Goal: Task Accomplishment & Management: Use online tool/utility

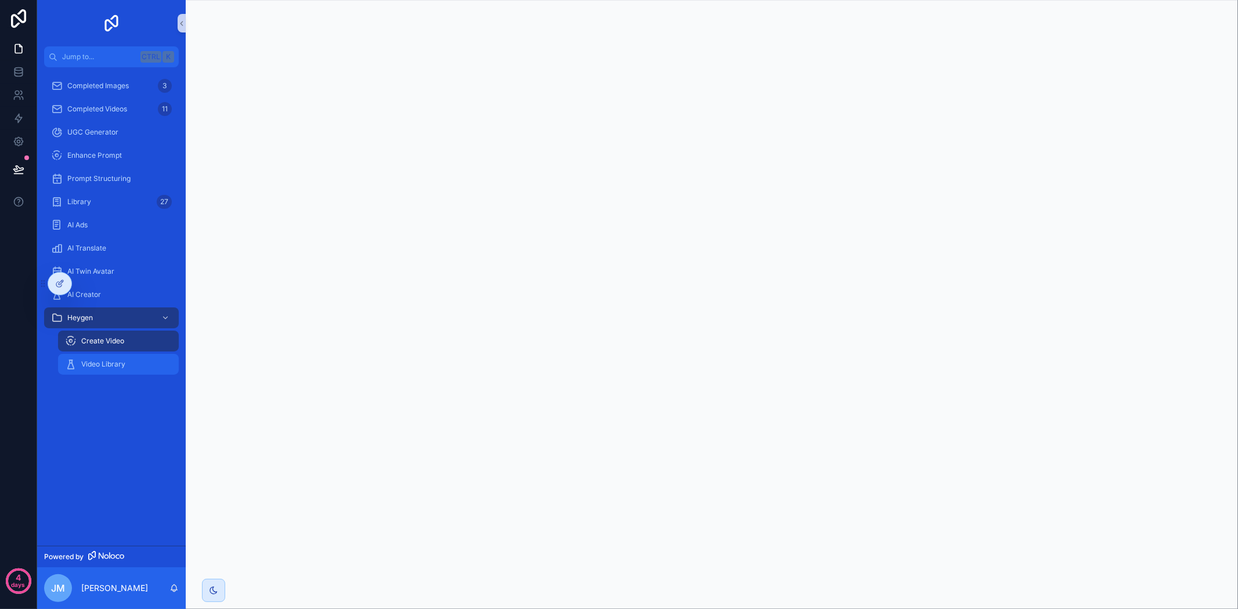
click at [105, 369] on div "Video Library" at bounding box center [118, 364] width 107 height 19
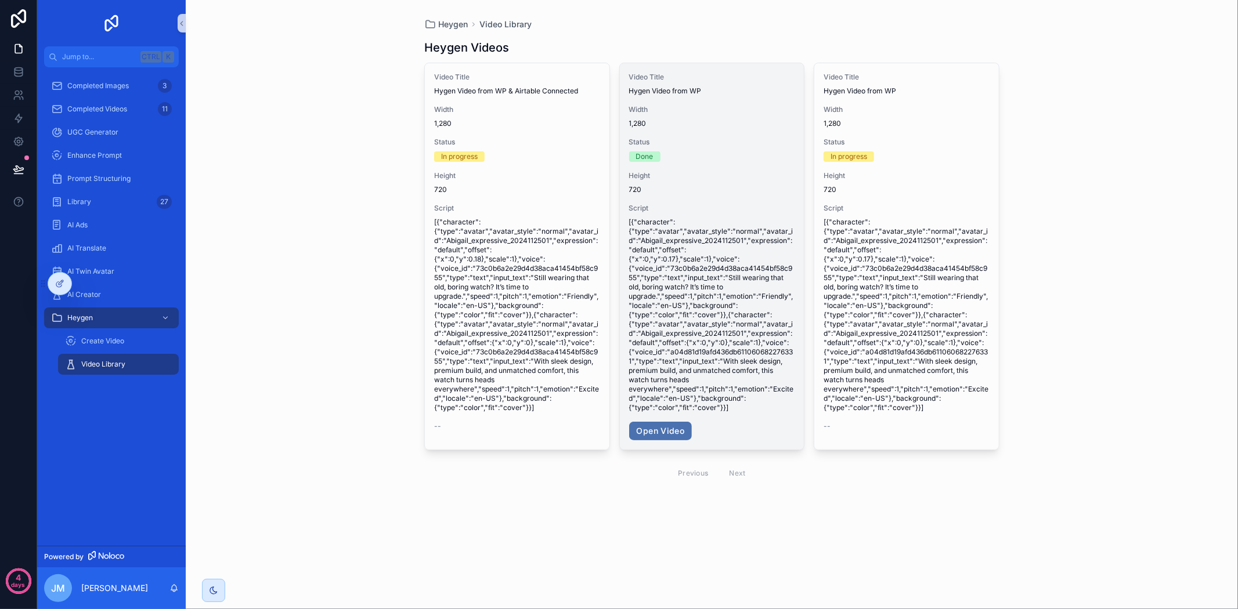
click at [700, 352] on span "[{"character":{"type":"avatar","avatar_style":"normal","avatar_id":"Abigail_exp…" at bounding box center [712, 315] width 166 height 195
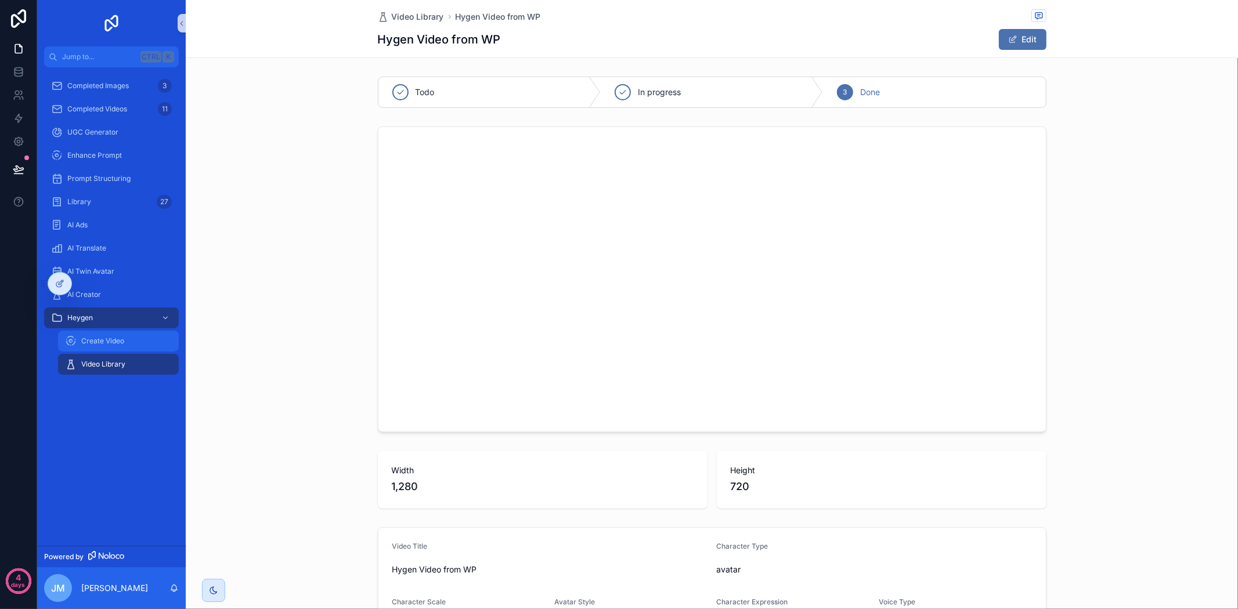
click at [118, 334] on div "Create Video" at bounding box center [118, 341] width 107 height 19
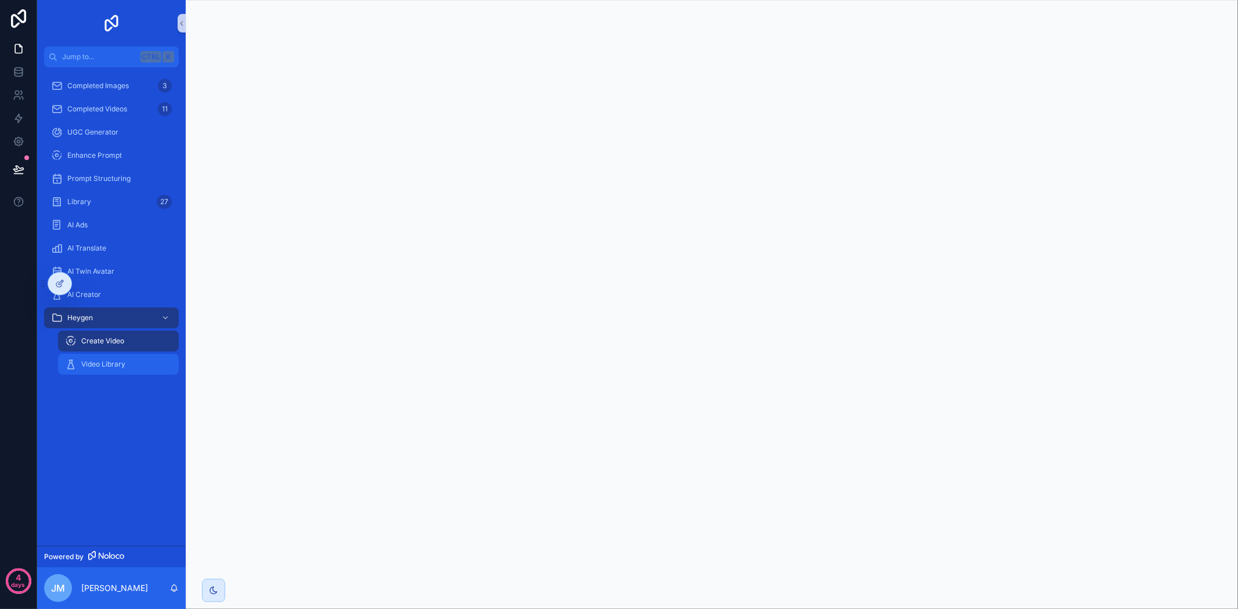
click at [119, 367] on span "Video Library" at bounding box center [103, 364] width 44 height 9
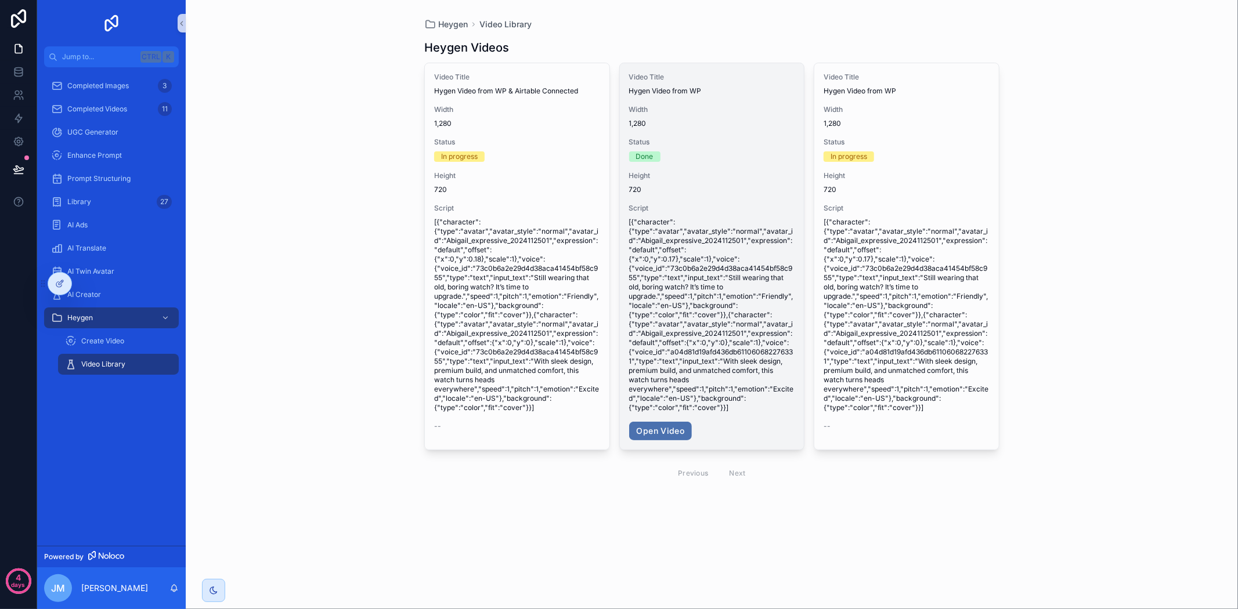
click at [741, 296] on span "[{"character":{"type":"avatar","avatar_style":"normal","avatar_id":"Abigail_exp…" at bounding box center [712, 315] width 166 height 195
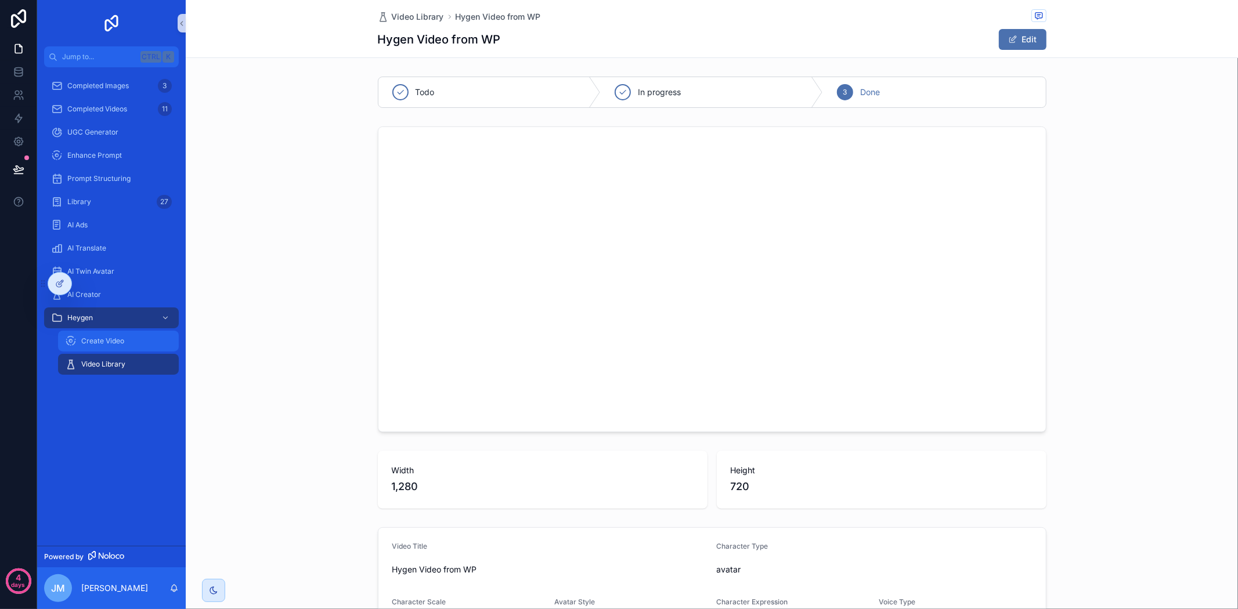
click at [131, 347] on div "Create Video" at bounding box center [118, 341] width 107 height 19
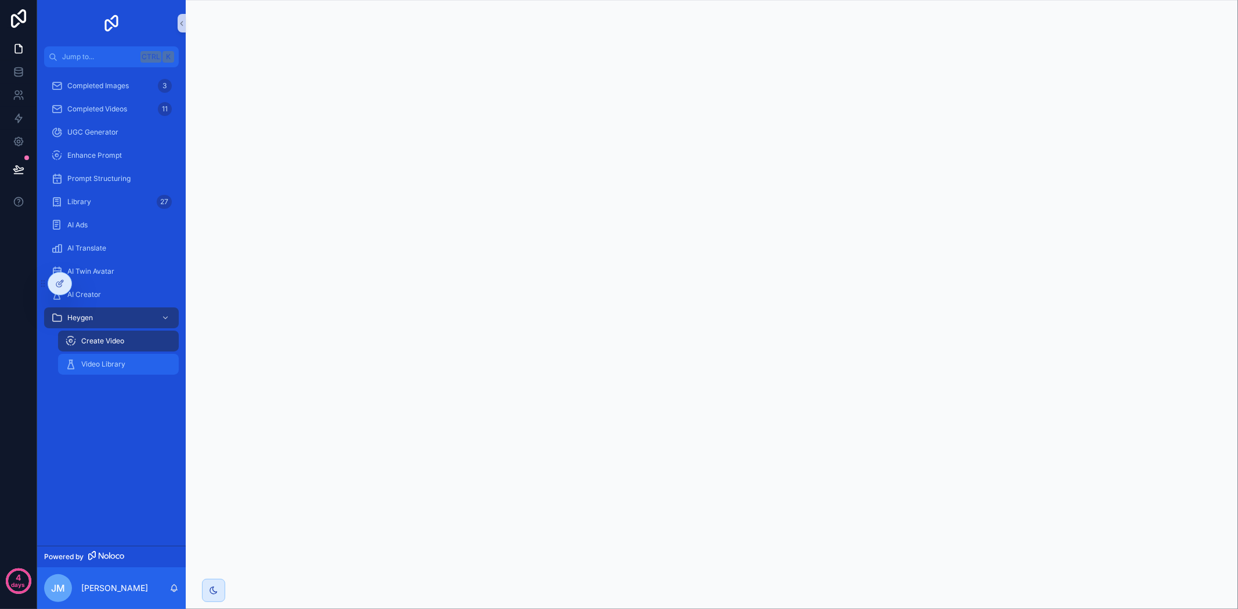
click at [133, 366] on div "Video Library" at bounding box center [118, 364] width 107 height 19
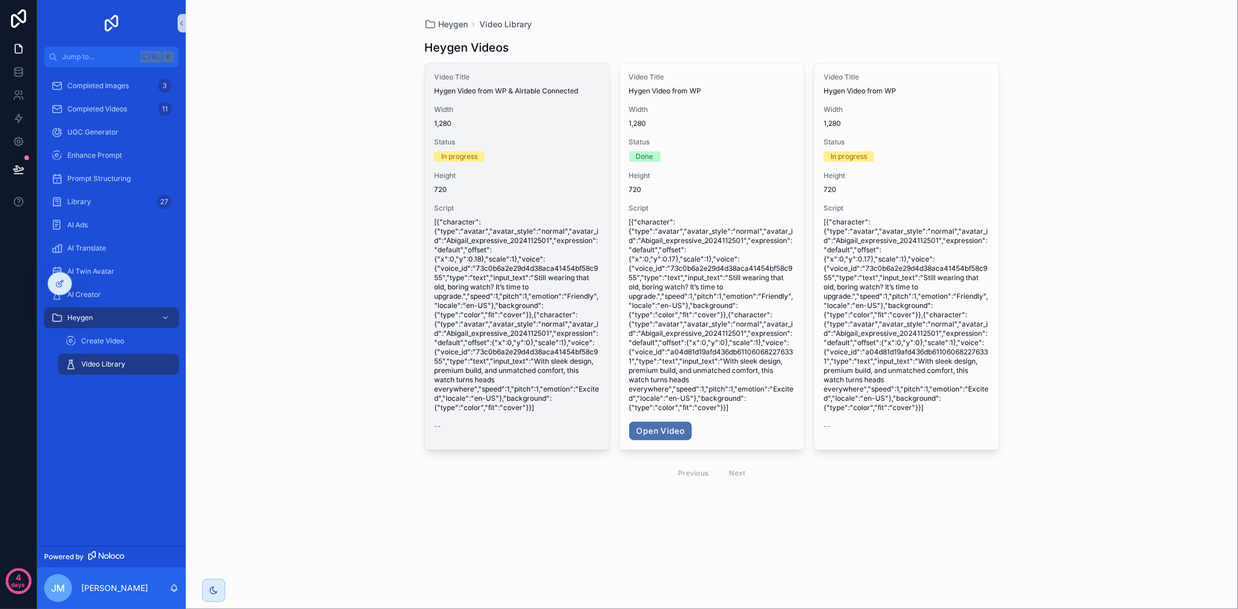
click at [533, 195] on div "Video Title Hygen Video from WP & Airtable Connected Width 1,280 Status In prog…" at bounding box center [517, 251] width 185 height 377
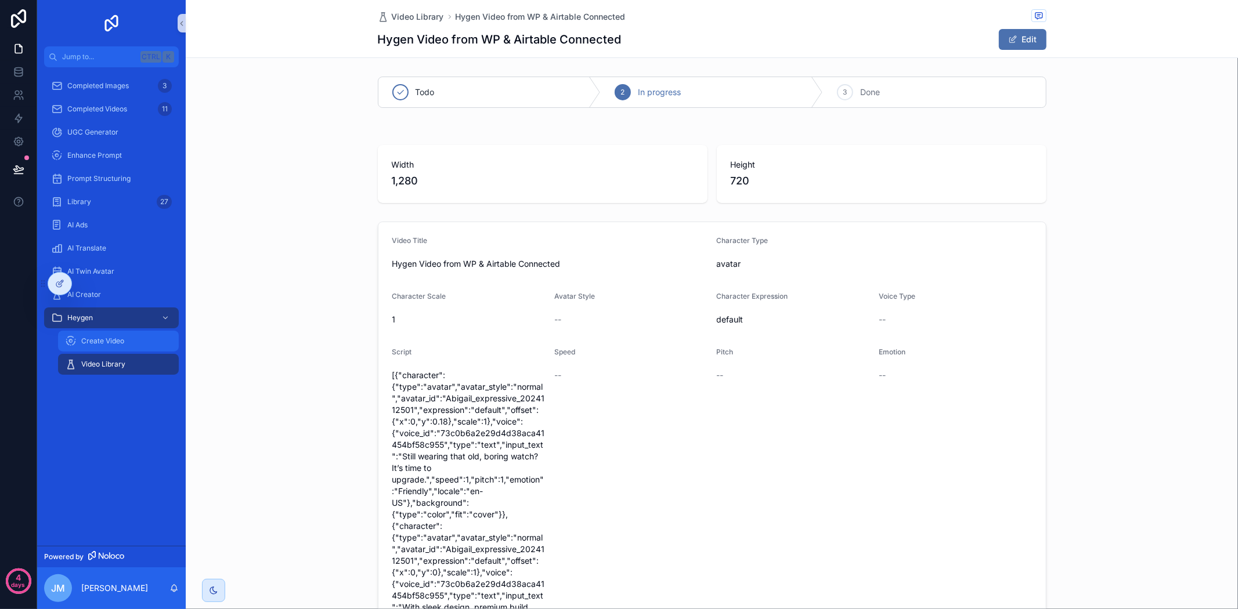
click at [101, 343] on span "Create Video" at bounding box center [102, 341] width 43 height 9
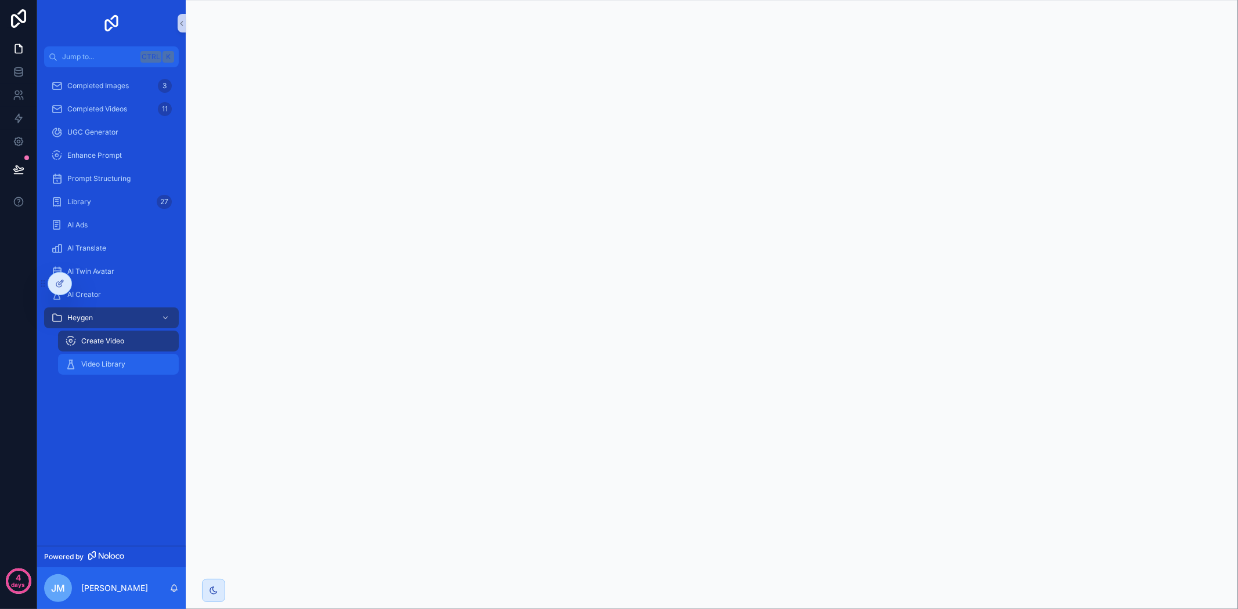
click at [102, 368] on span "Video Library" at bounding box center [103, 364] width 44 height 9
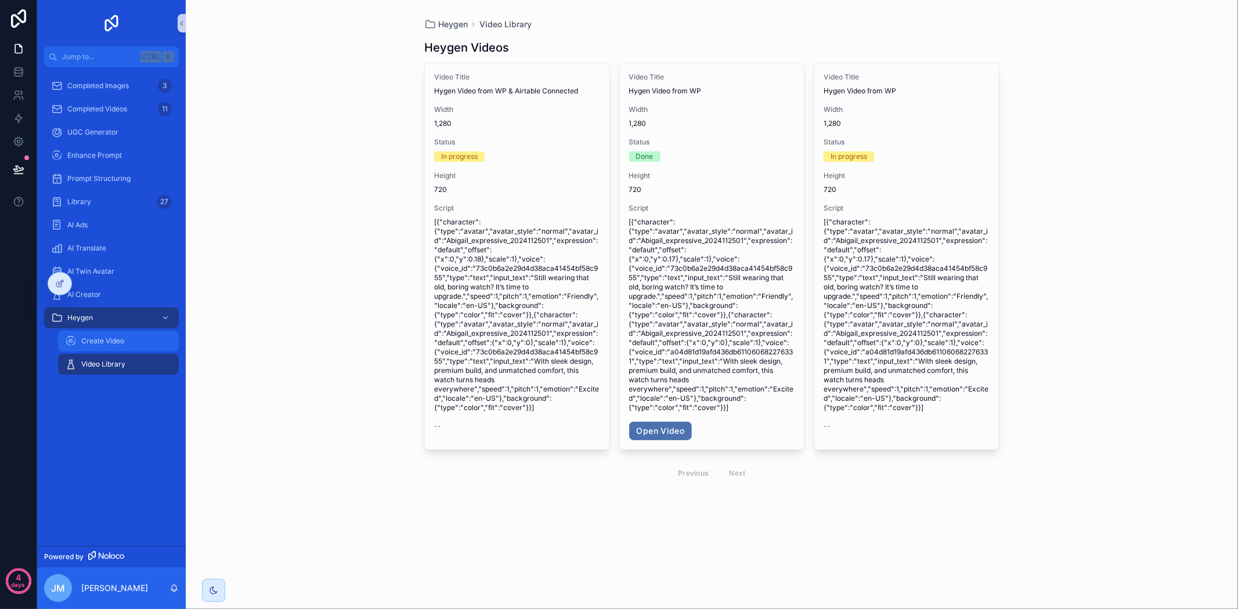
click at [125, 344] on div "Create Video" at bounding box center [118, 341] width 107 height 19
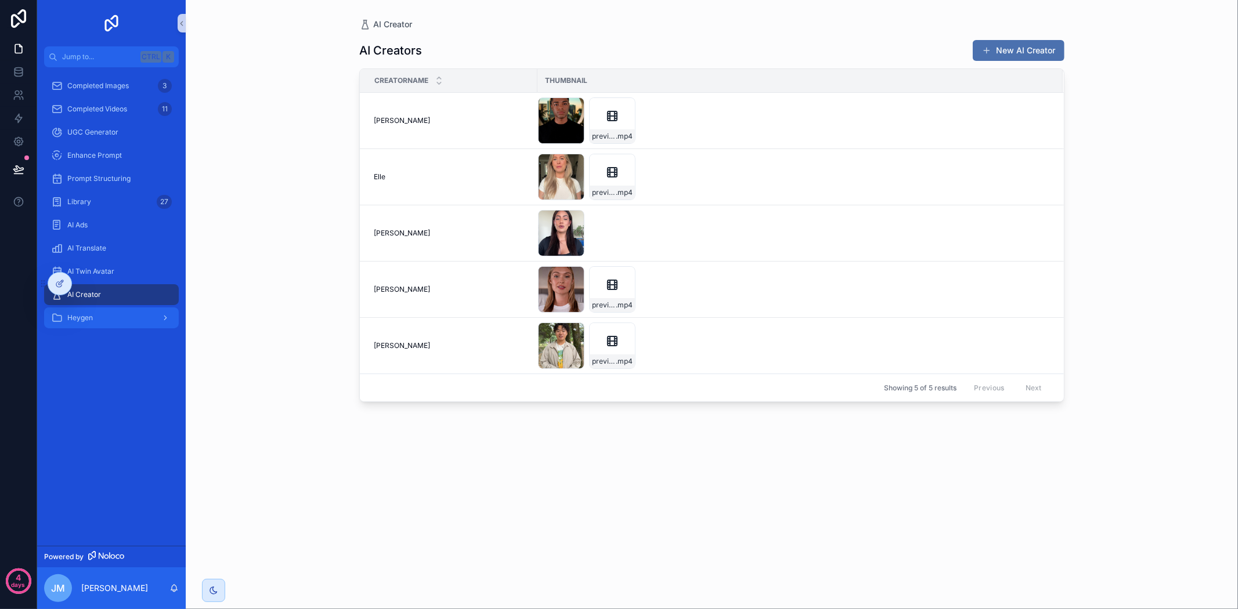
click at [102, 316] on div "Heygen" at bounding box center [111, 318] width 121 height 19
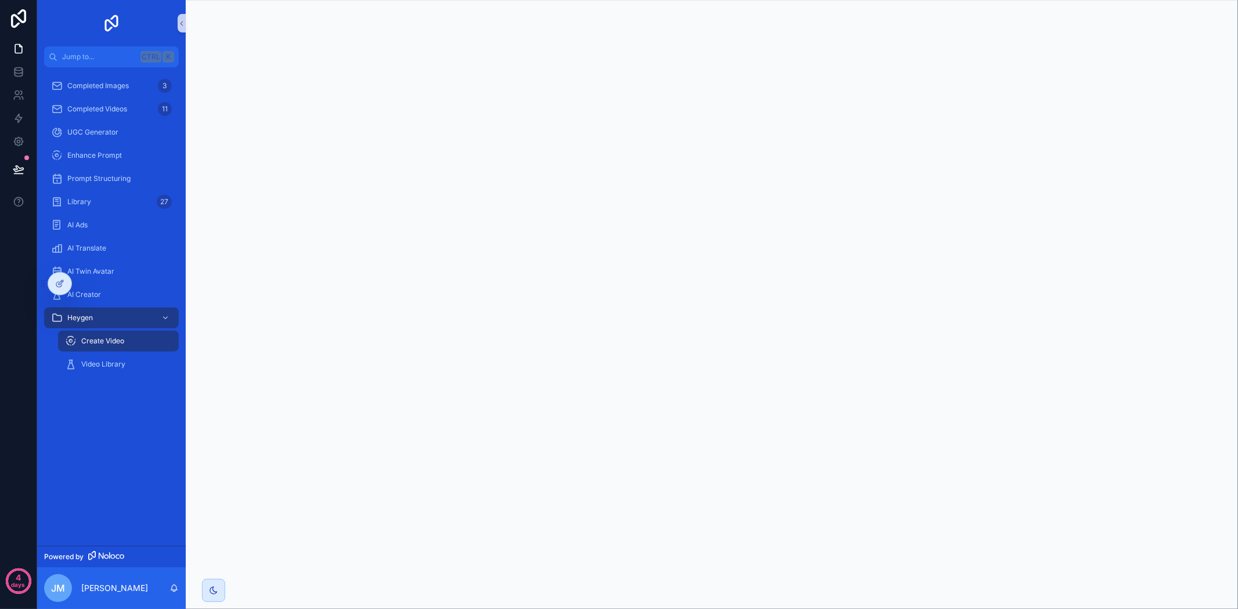
drag, startPoint x: 1237, startPoint y: 126, endPoint x: 1237, endPoint y: 413, distance: 287.3
click at [1237, 413] on div "scrollable content" at bounding box center [712, 304] width 1052 height 609
